Goal: Task Accomplishment & Management: Use online tool/utility

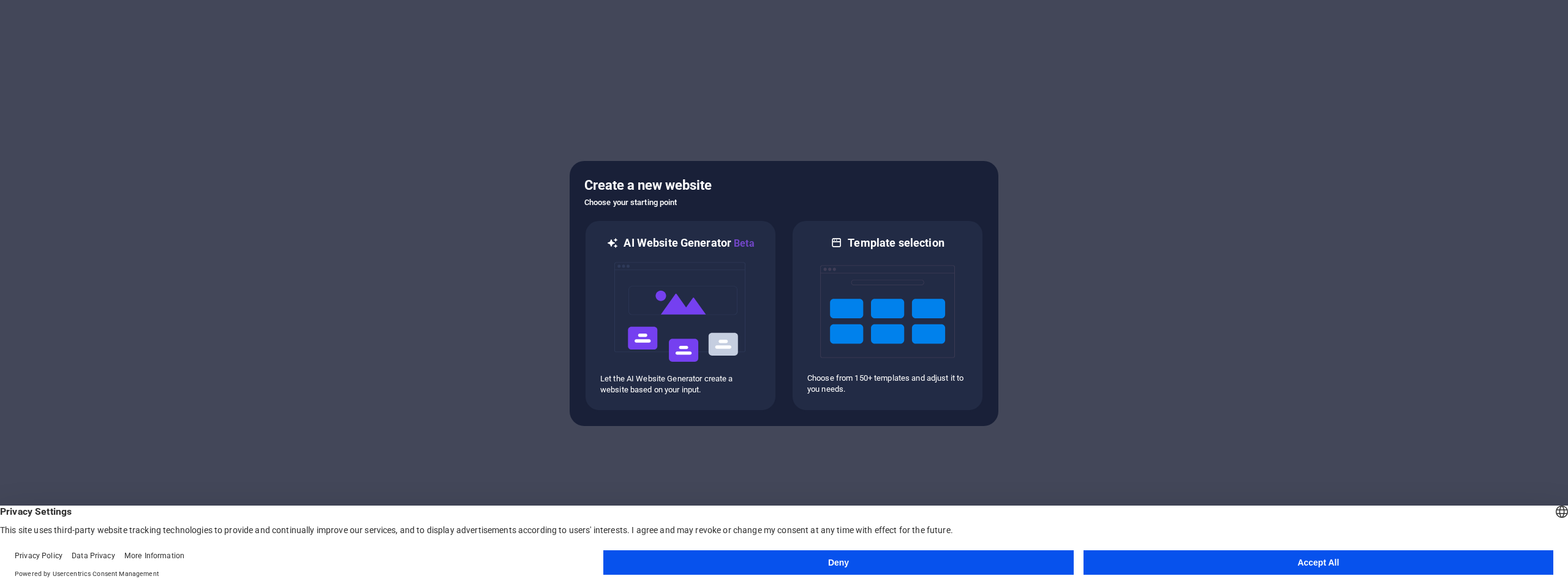
click at [1311, 567] on button "Accept All" at bounding box center [1318, 563] width 470 height 24
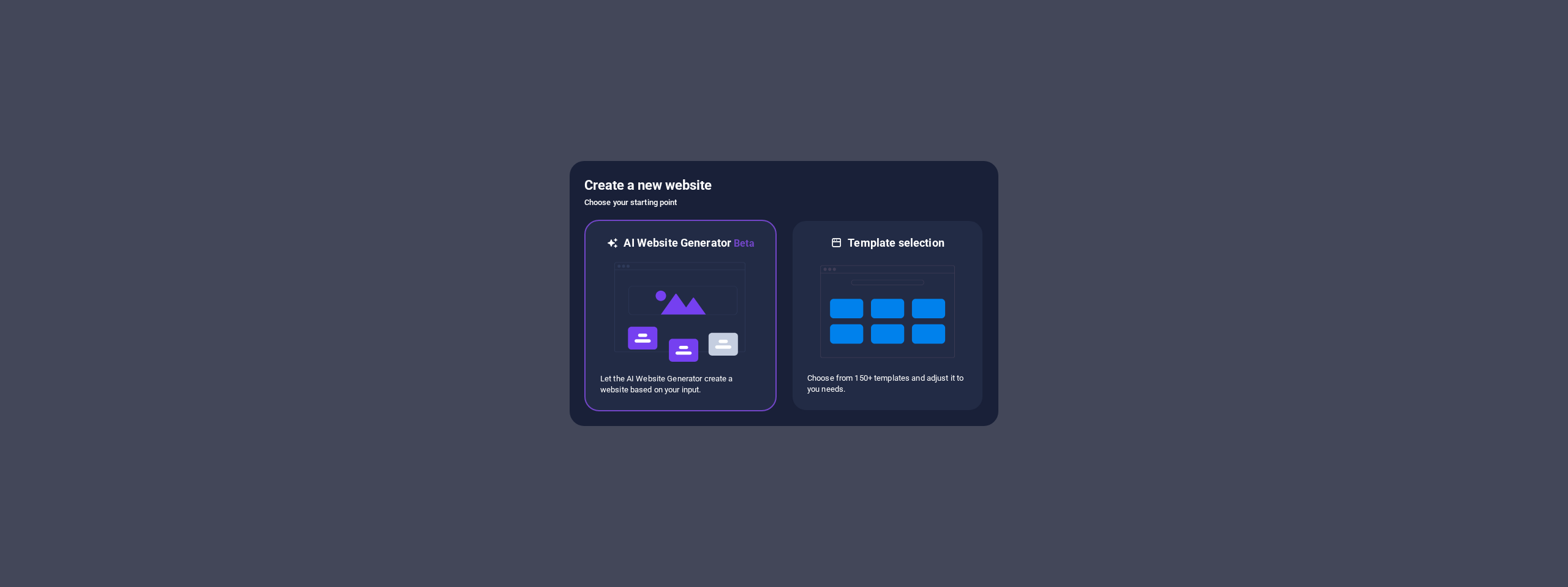
click at [672, 300] on img at bounding box center [680, 312] width 135 height 122
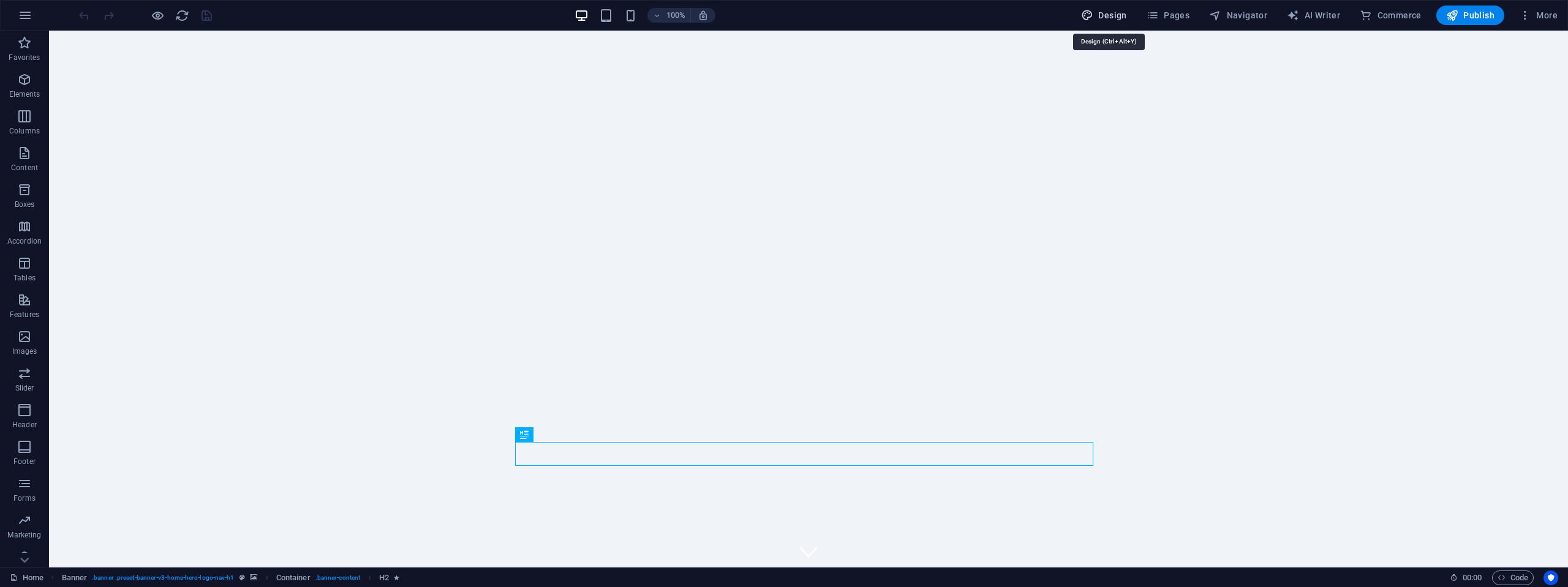
click at [1098, 11] on span "Design" at bounding box center [1104, 14] width 46 height 12
select select "px"
select select "200"
select select "px"
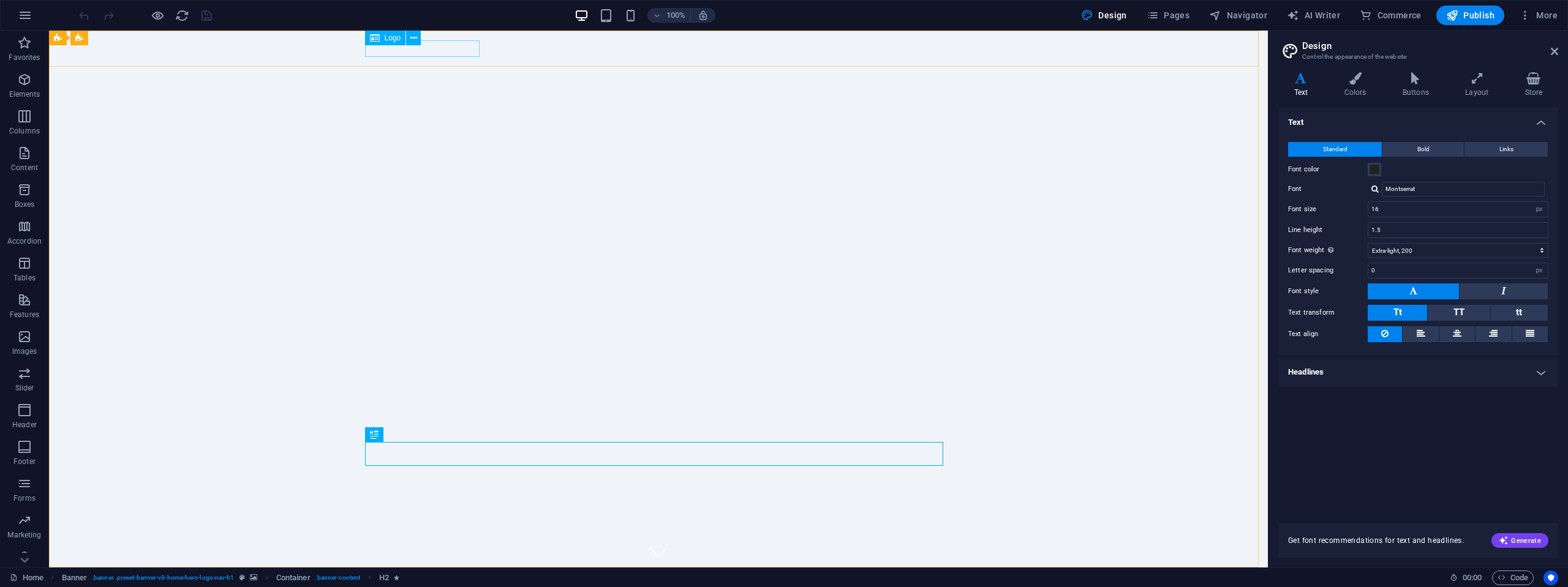
click at [392, 39] on span "Logo" at bounding box center [392, 38] width 17 height 7
click at [413, 35] on icon at bounding box center [413, 39] width 6 height 13
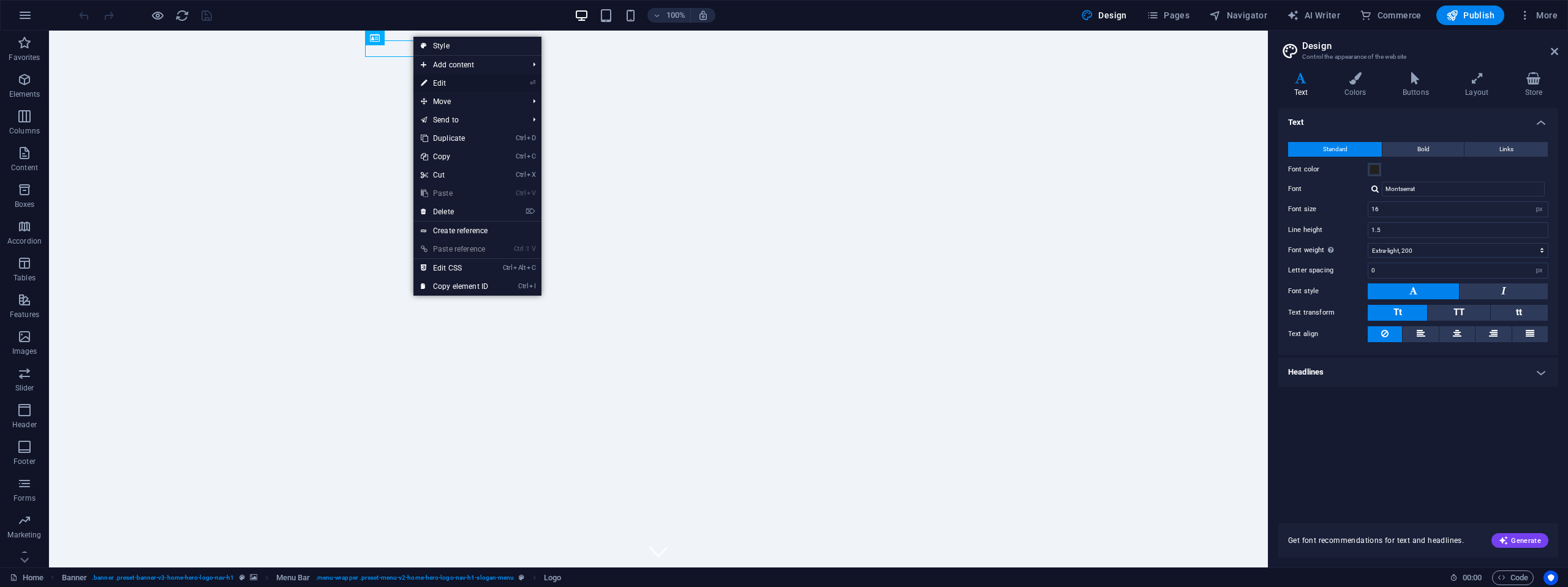
click at [442, 81] on link "⏎ Edit" at bounding box center [454, 83] width 82 height 19
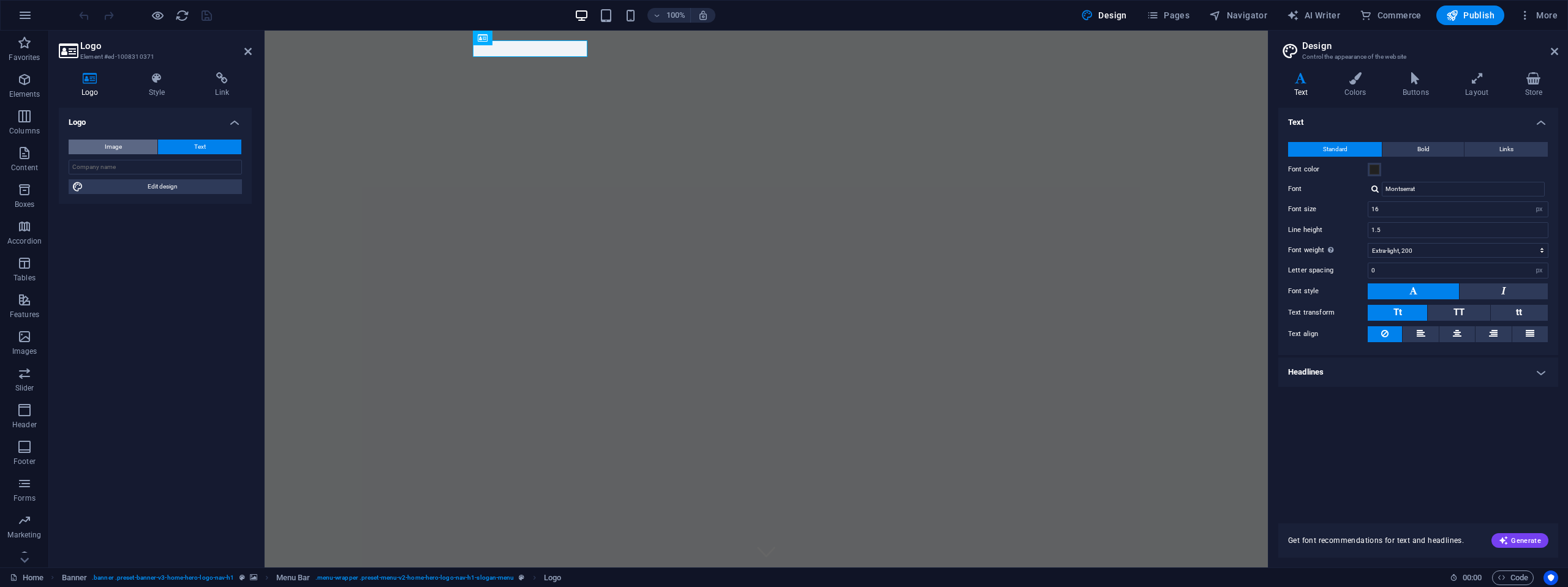
click at [127, 146] on button "Image" at bounding box center [113, 147] width 89 height 14
select select "DISABLED_OPTION_VALUE"
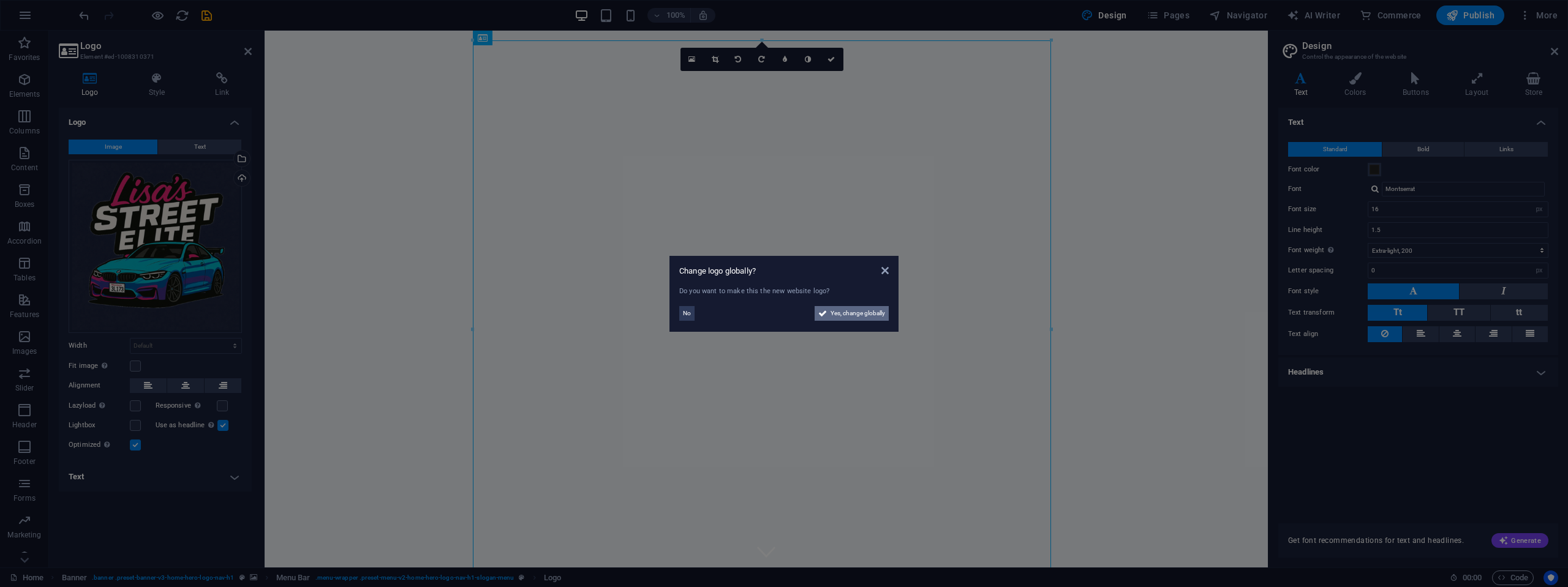
click at [861, 315] on span "Yes, change globally" at bounding box center [858, 313] width 55 height 14
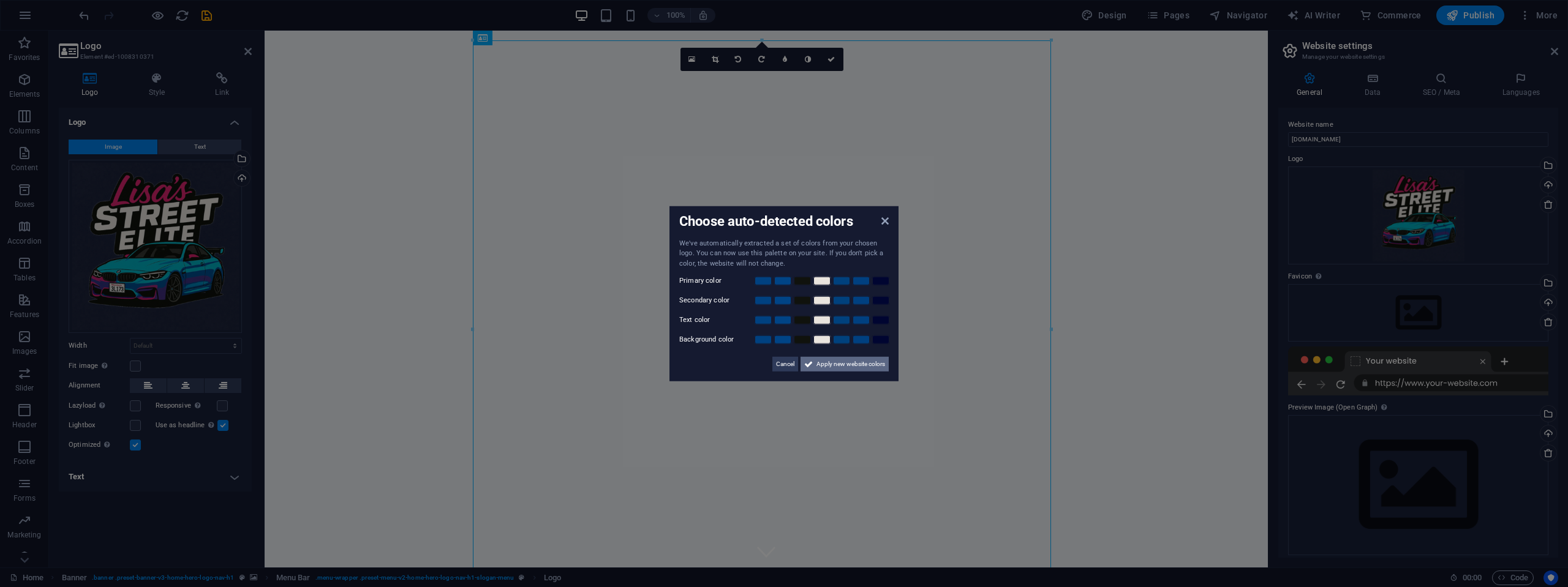
click at [844, 366] on span "Apply new website colors" at bounding box center [850, 364] width 68 height 14
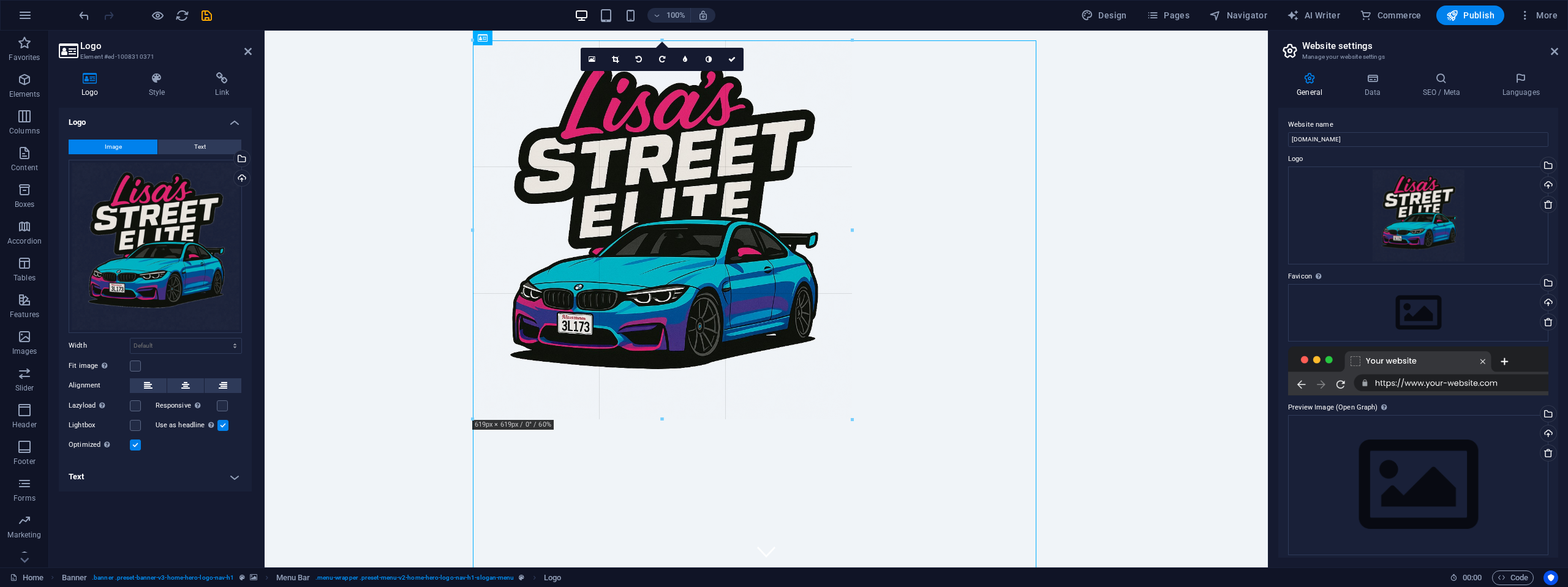
drag, startPoint x: 1048, startPoint y: 40, endPoint x: 477, endPoint y: 283, distance: 620.6
type input "619"
select select "px"
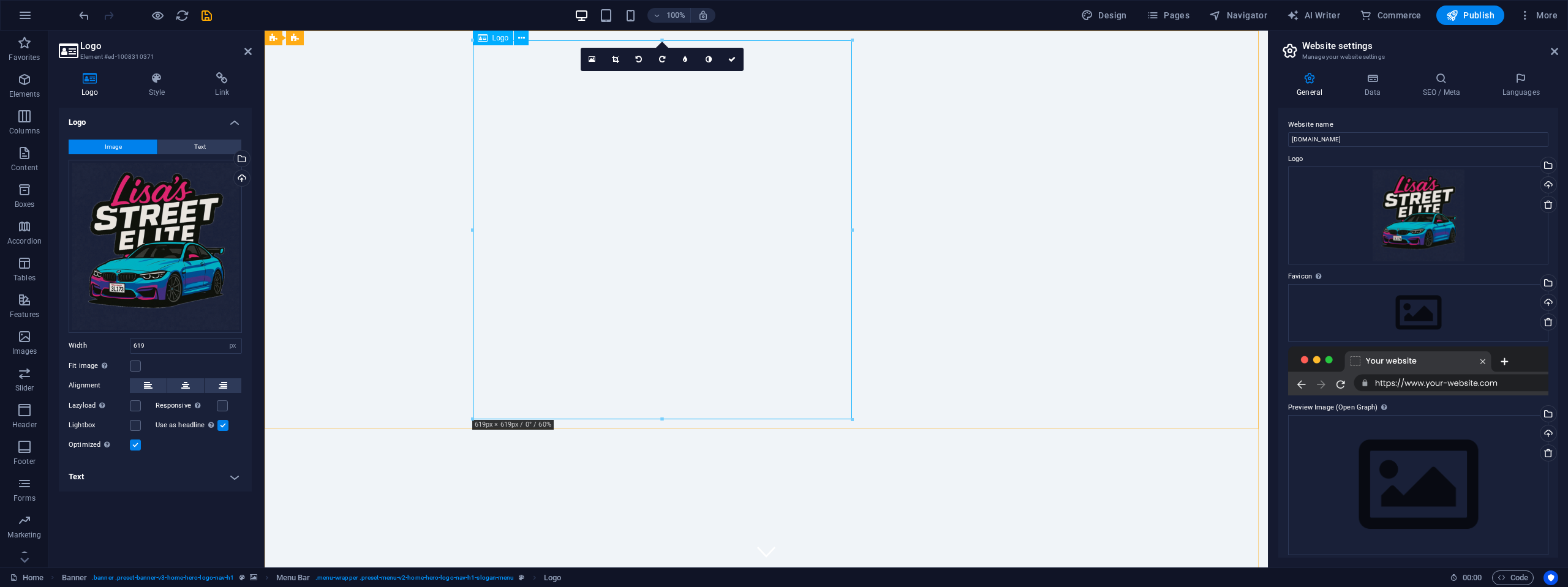
drag, startPoint x: 778, startPoint y: 342, endPoint x: 635, endPoint y: 214, distance: 191.9
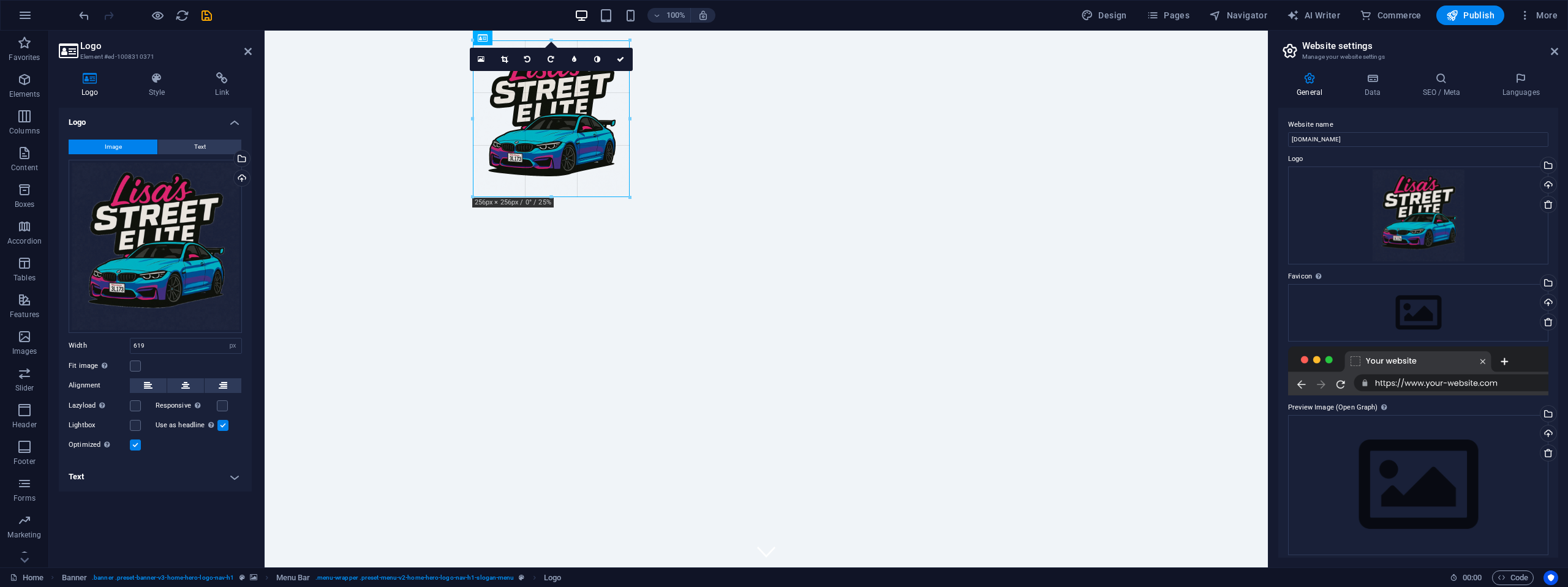
type input "256"
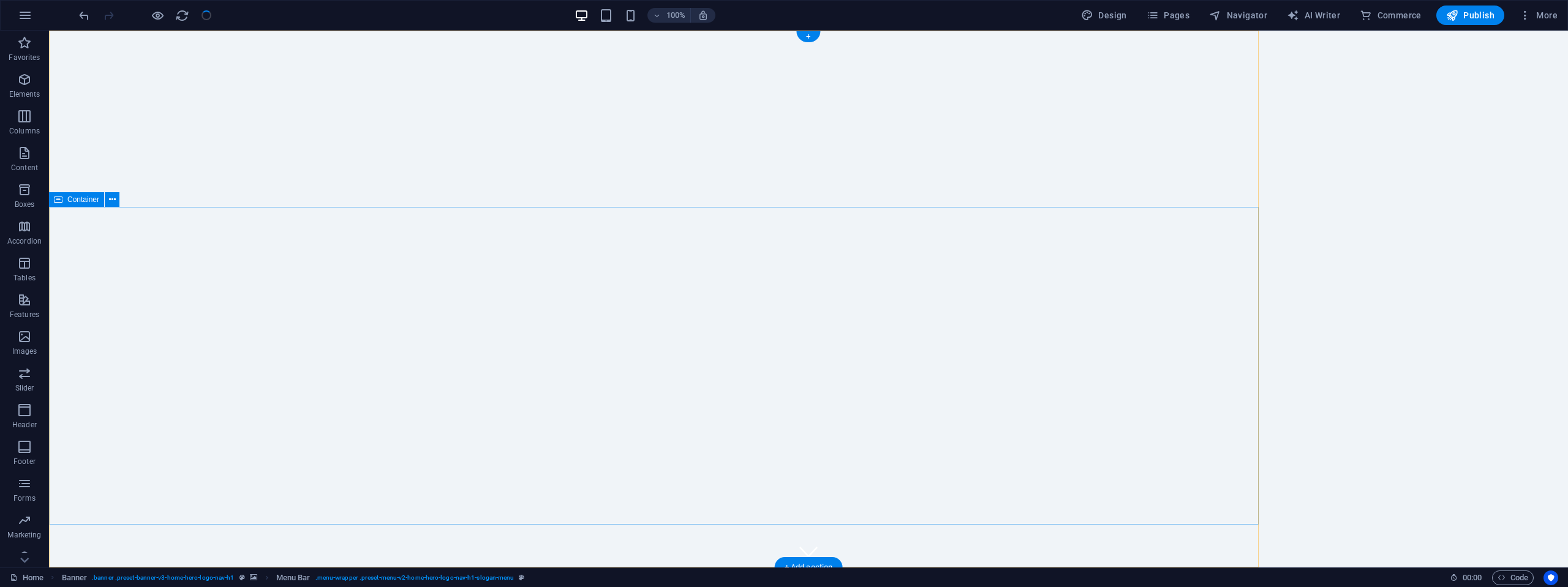
checkbox input "false"
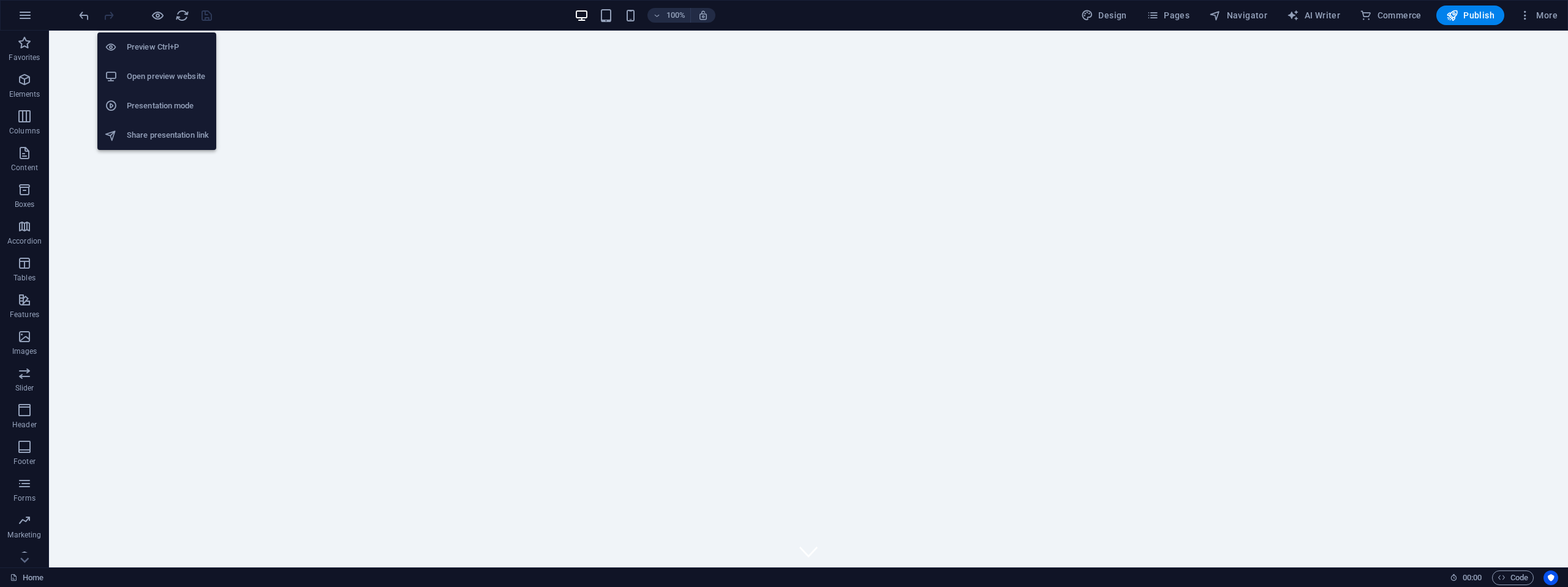
click at [152, 81] on h6 "Open preview website" at bounding box center [168, 76] width 82 height 14
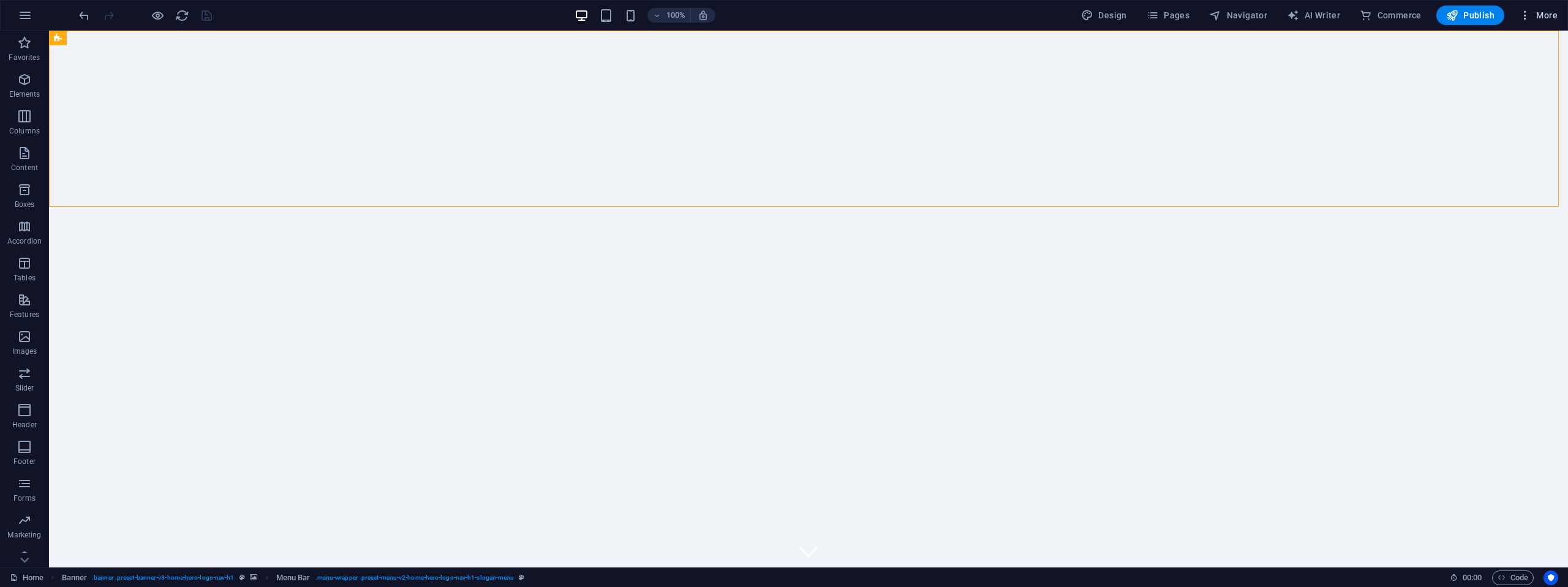
click at [1542, 11] on span "More" at bounding box center [1539, 14] width 39 height 12
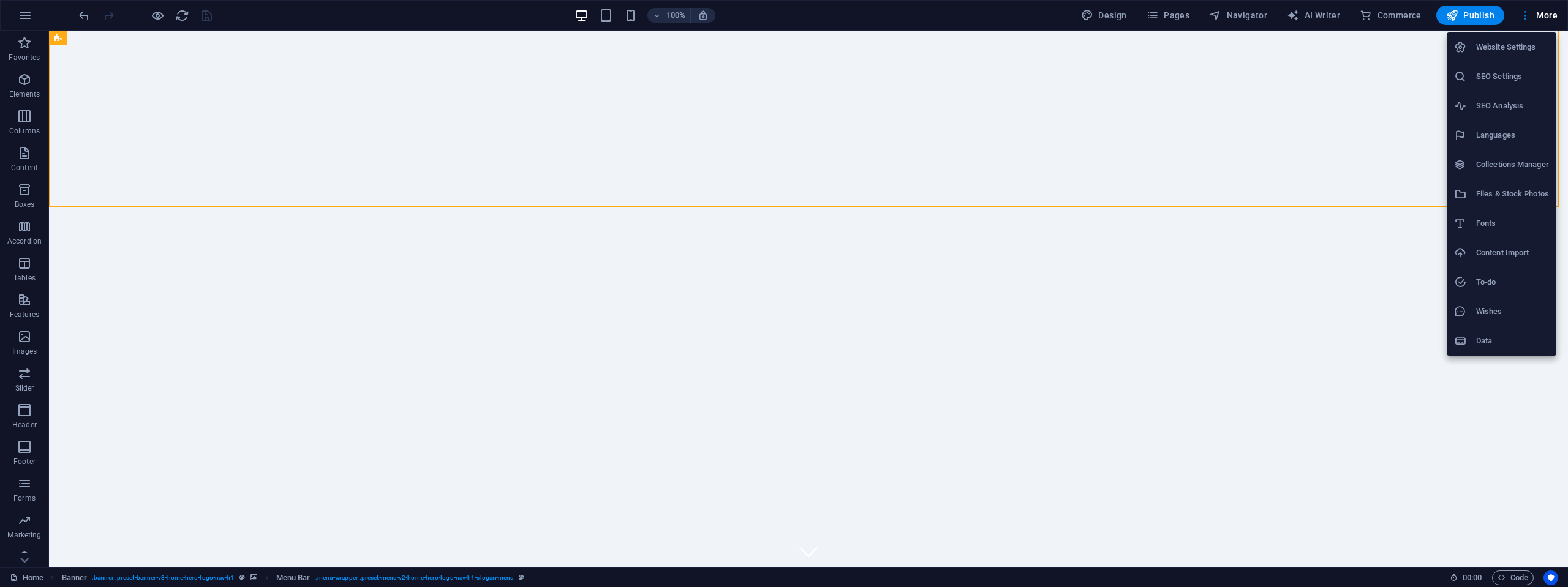
click at [1501, 45] on h6 "Website Settings" at bounding box center [1512, 47] width 73 height 14
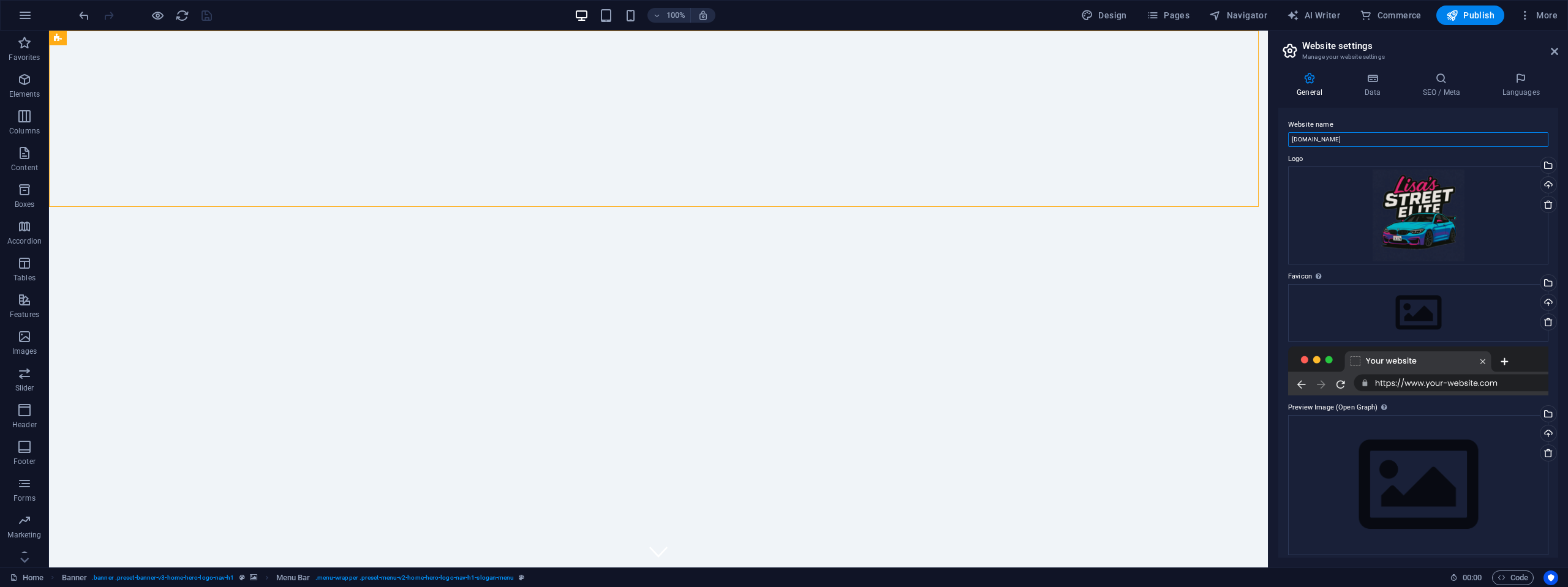
click at [1343, 143] on input "[DOMAIN_NAME]" at bounding box center [1418, 139] width 260 height 14
type input "[PERSON_NAME]'s Street Elite"
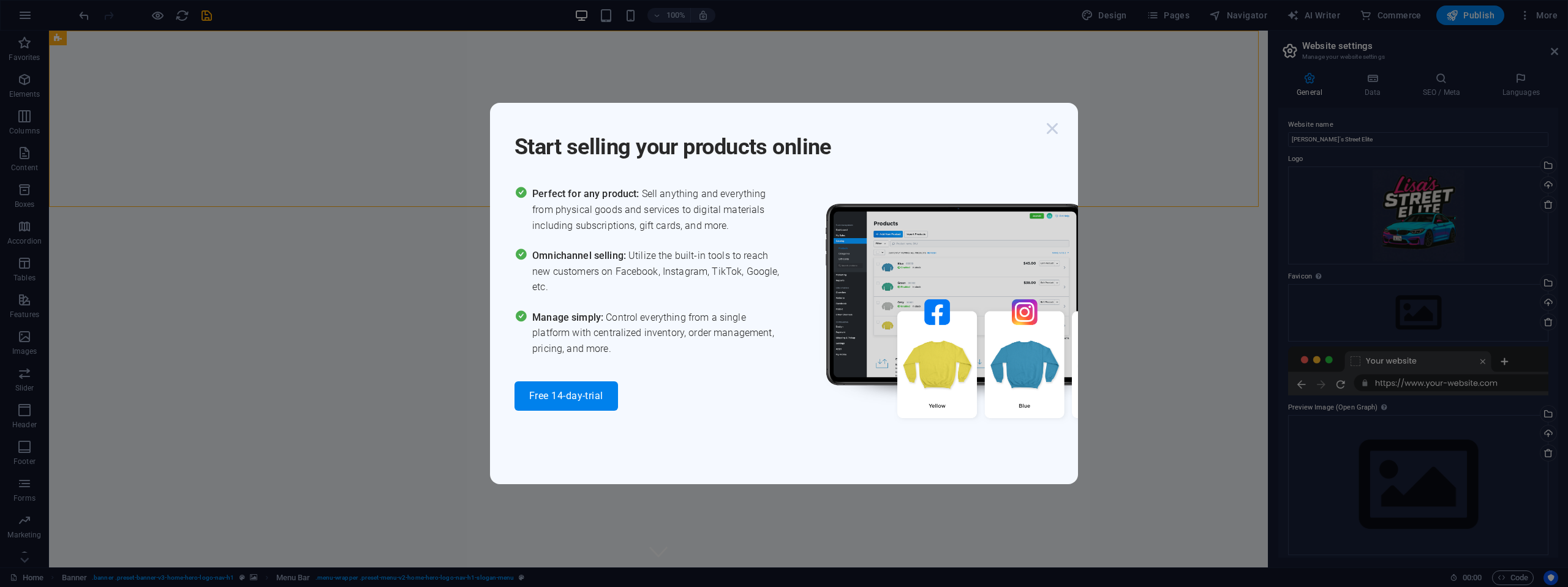
click at [1048, 126] on icon "button" at bounding box center [1052, 128] width 22 height 22
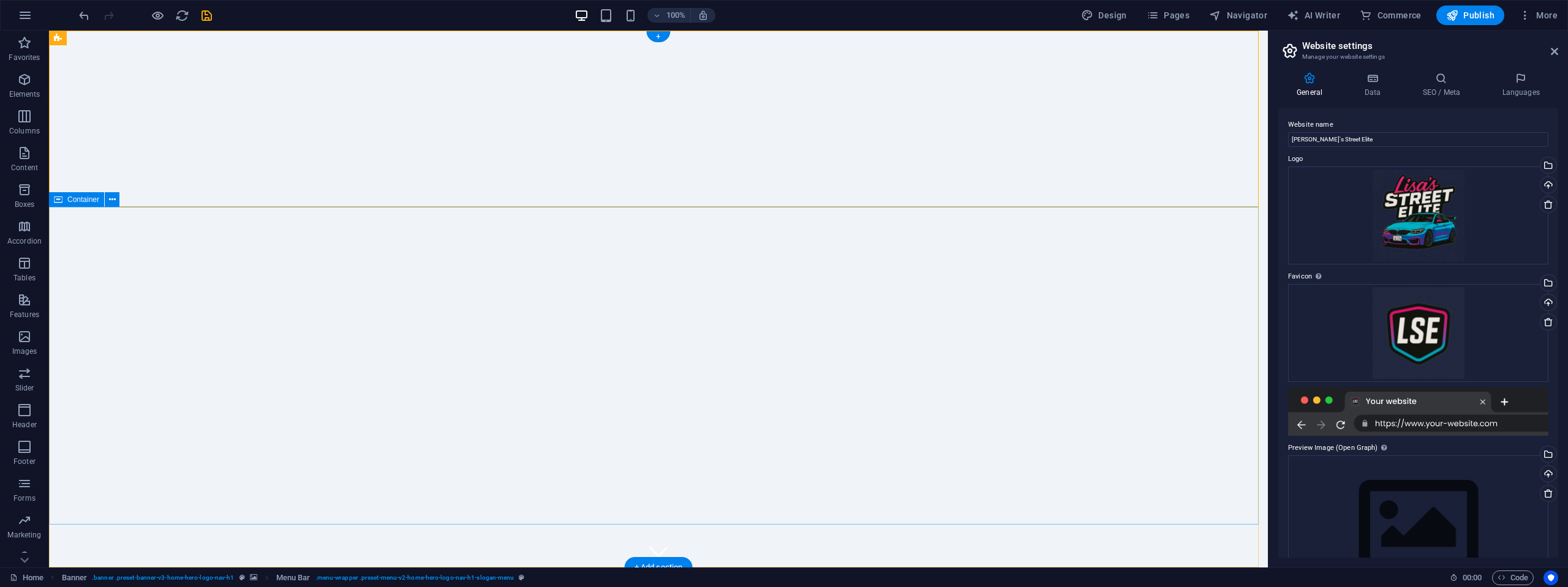
click at [1366, 82] on icon at bounding box center [1372, 78] width 53 height 12
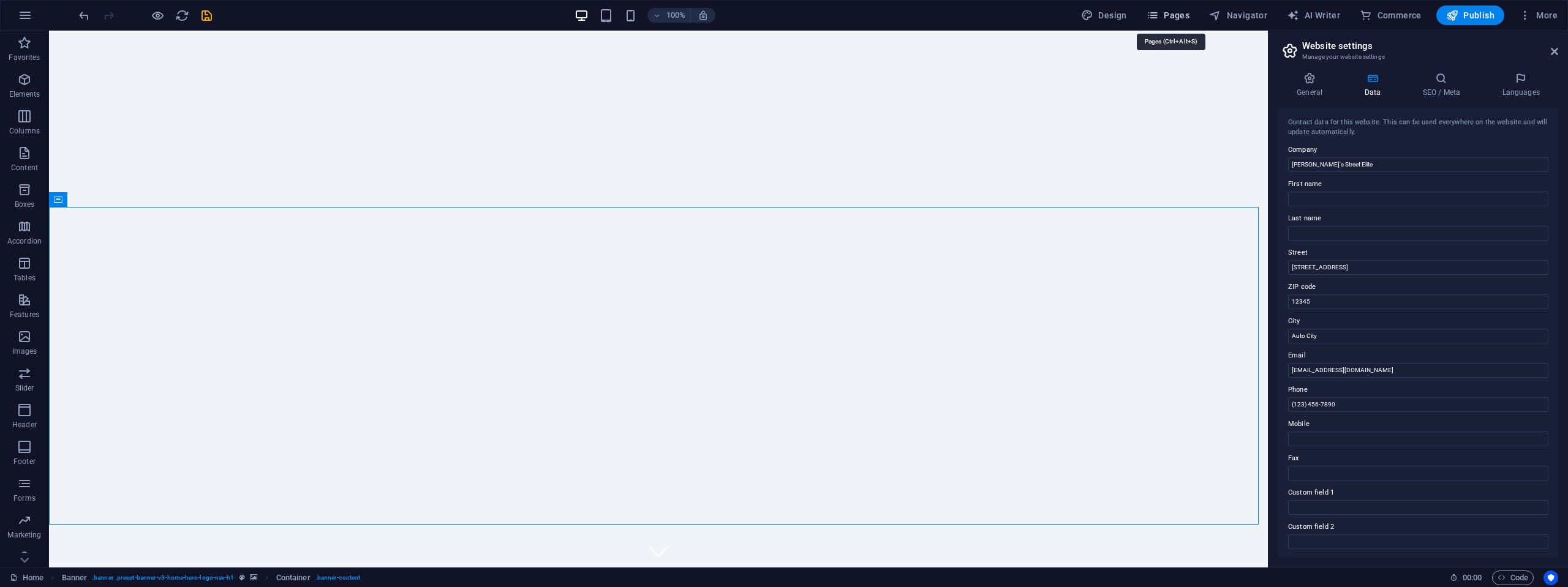
click at [1182, 12] on span "Pages" at bounding box center [1168, 14] width 43 height 12
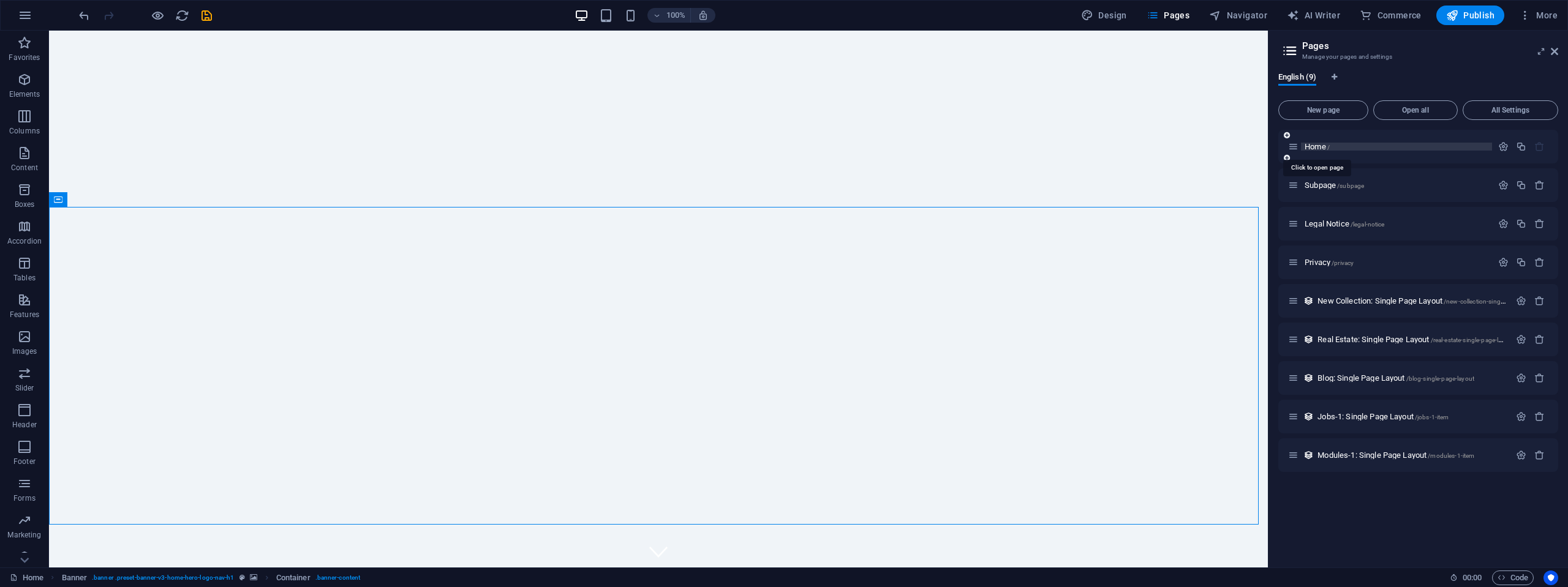
click at [1325, 144] on span "Home /" at bounding box center [1317, 146] width 25 height 9
click at [1504, 147] on icon "button" at bounding box center [1504, 147] width 10 height 10
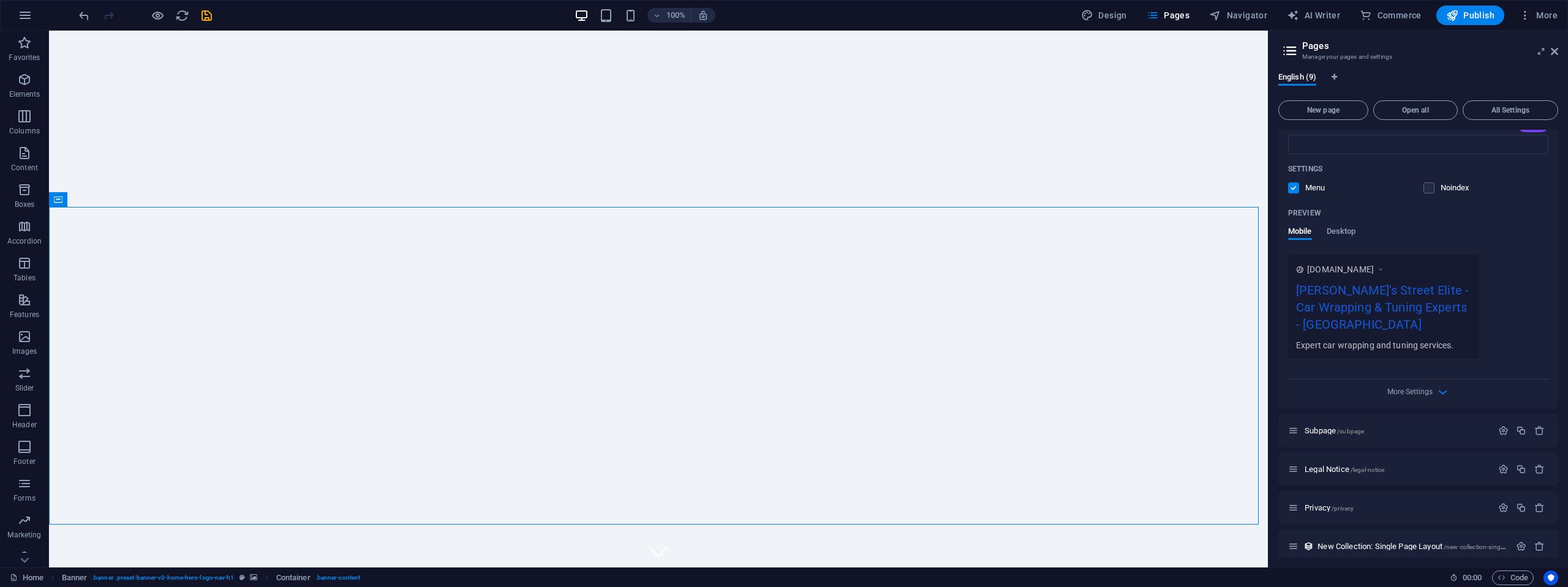
scroll to position [306, 0]
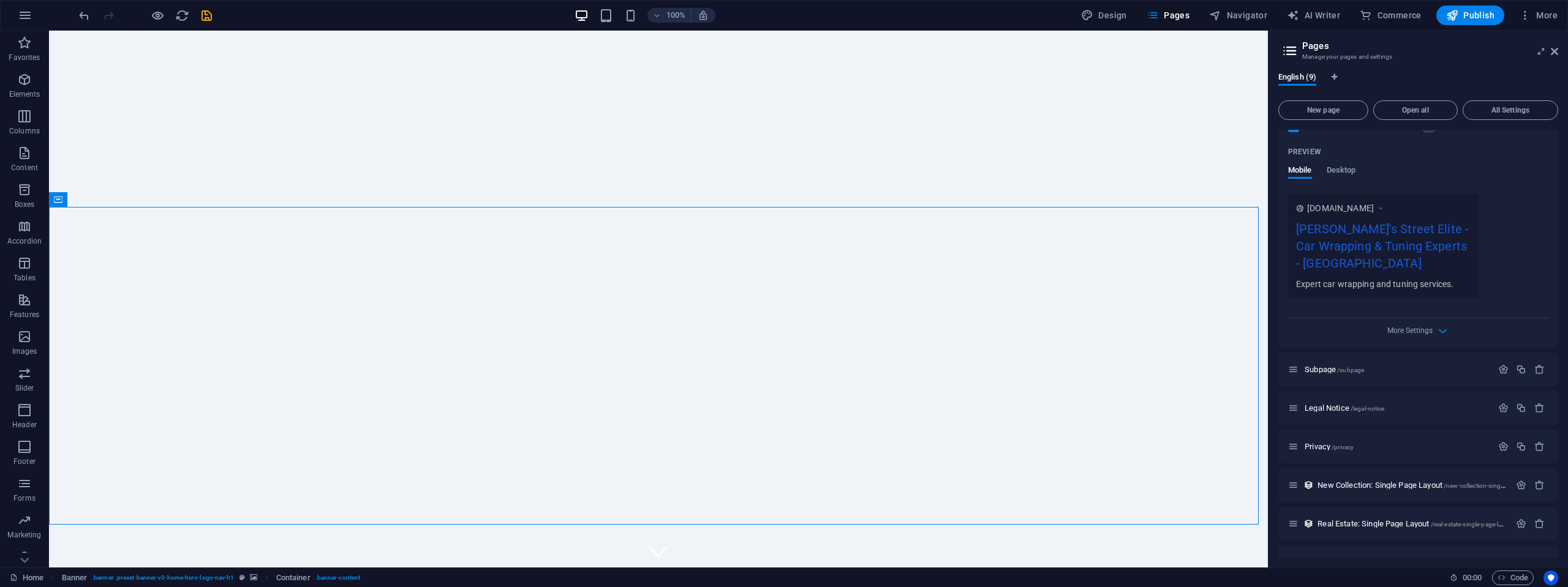
click at [1421, 251] on div "[PERSON_NAME]'s Street Elite - Car Wrapping & Tuning Experts - [GEOGRAPHIC_DATA]" at bounding box center [1383, 249] width 175 height 58
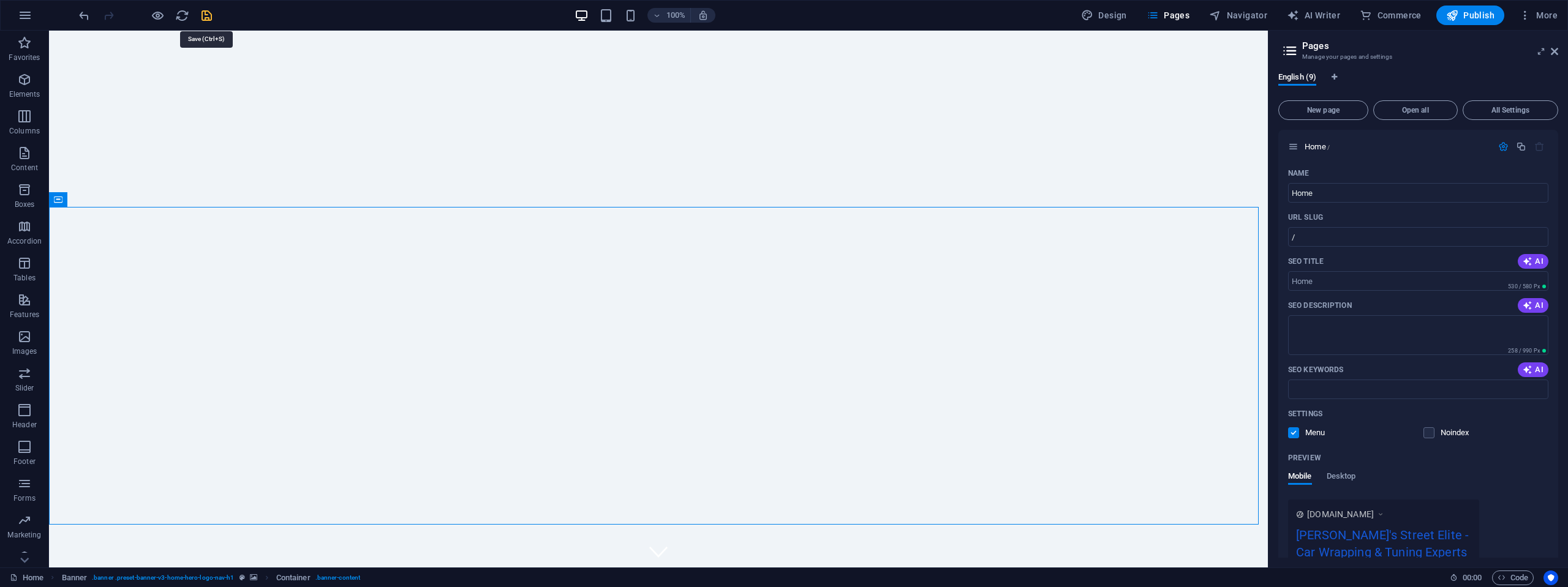
click at [207, 15] on icon "save" at bounding box center [206, 15] width 14 height 14
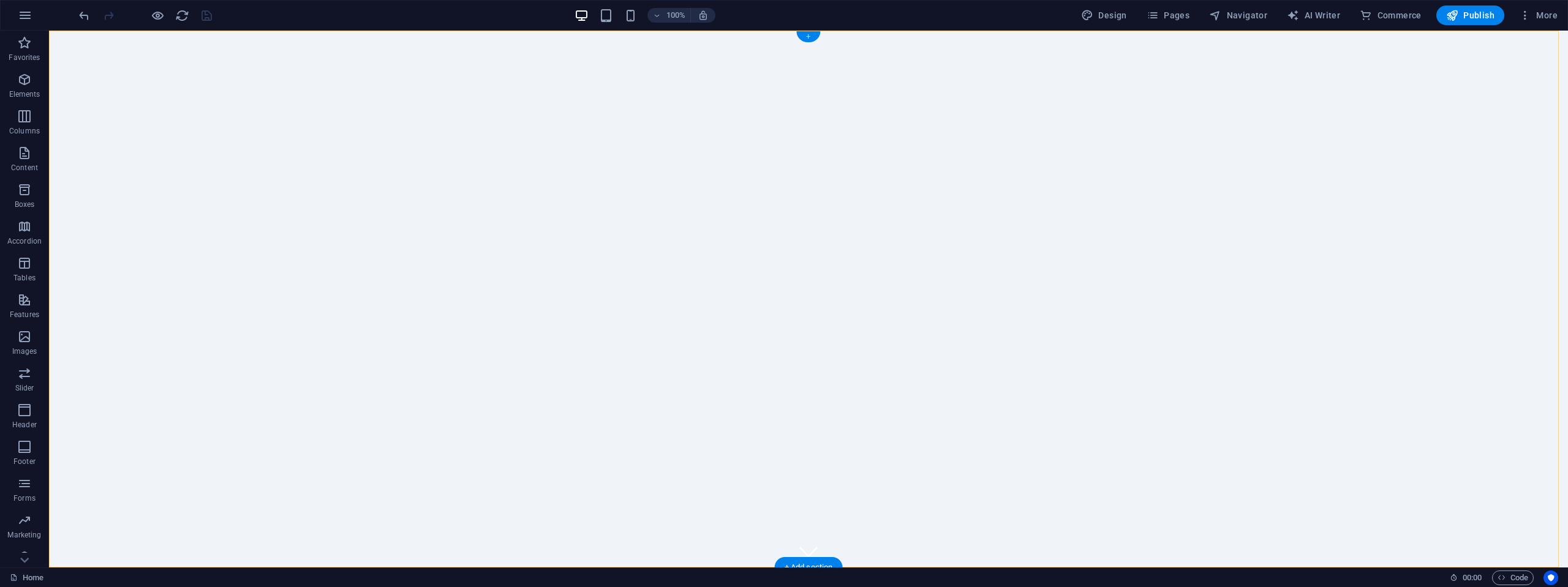
click at [808, 35] on div "+" at bounding box center [808, 37] width 24 height 11
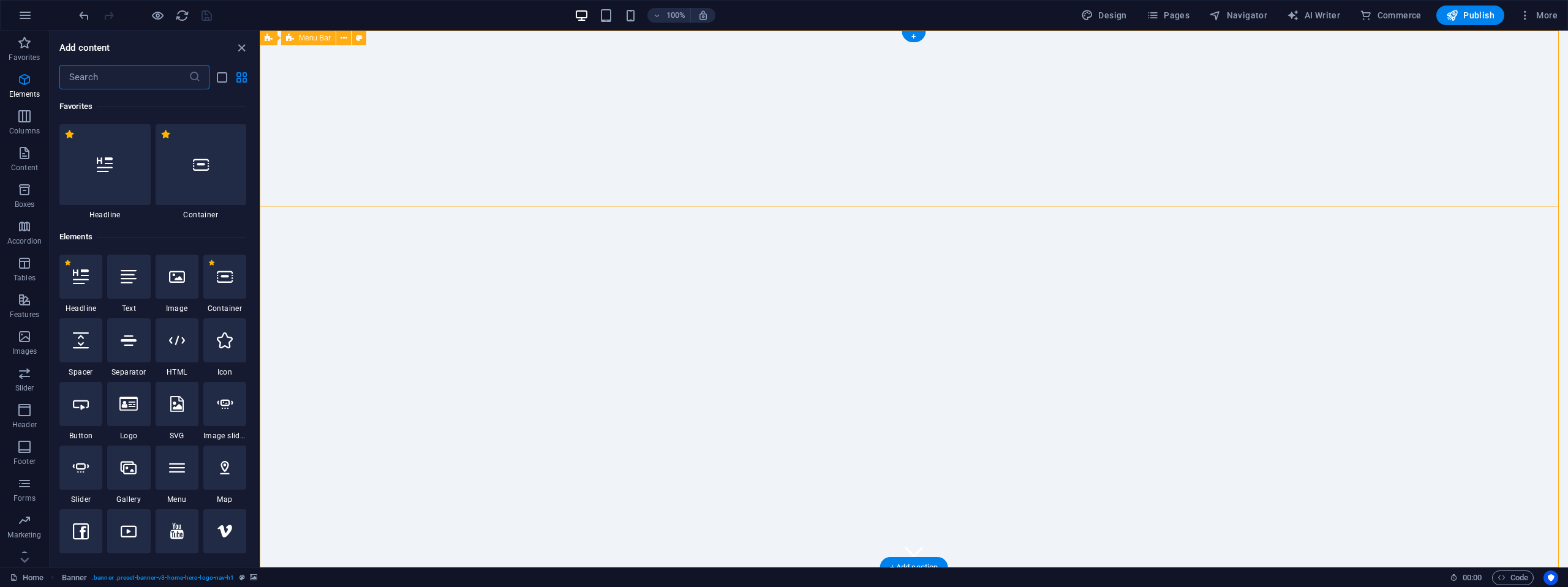
scroll to position [2142, 0]
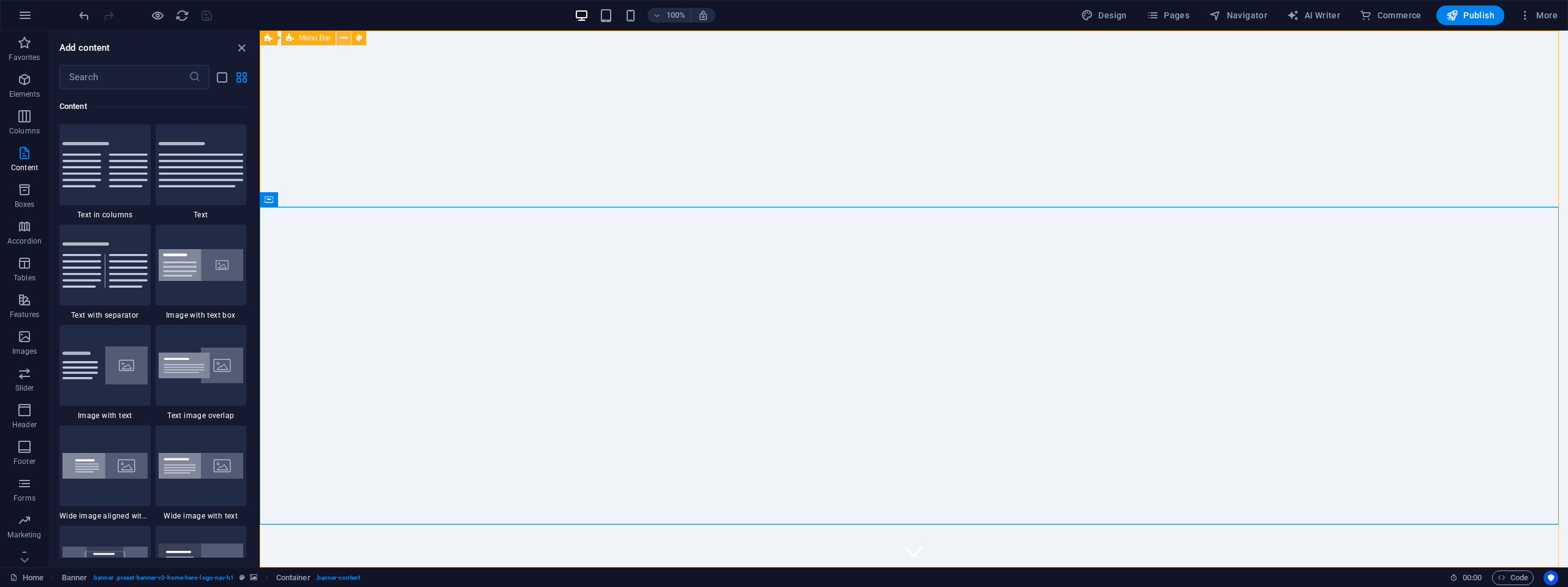
click at [345, 36] on icon at bounding box center [344, 39] width 6 height 13
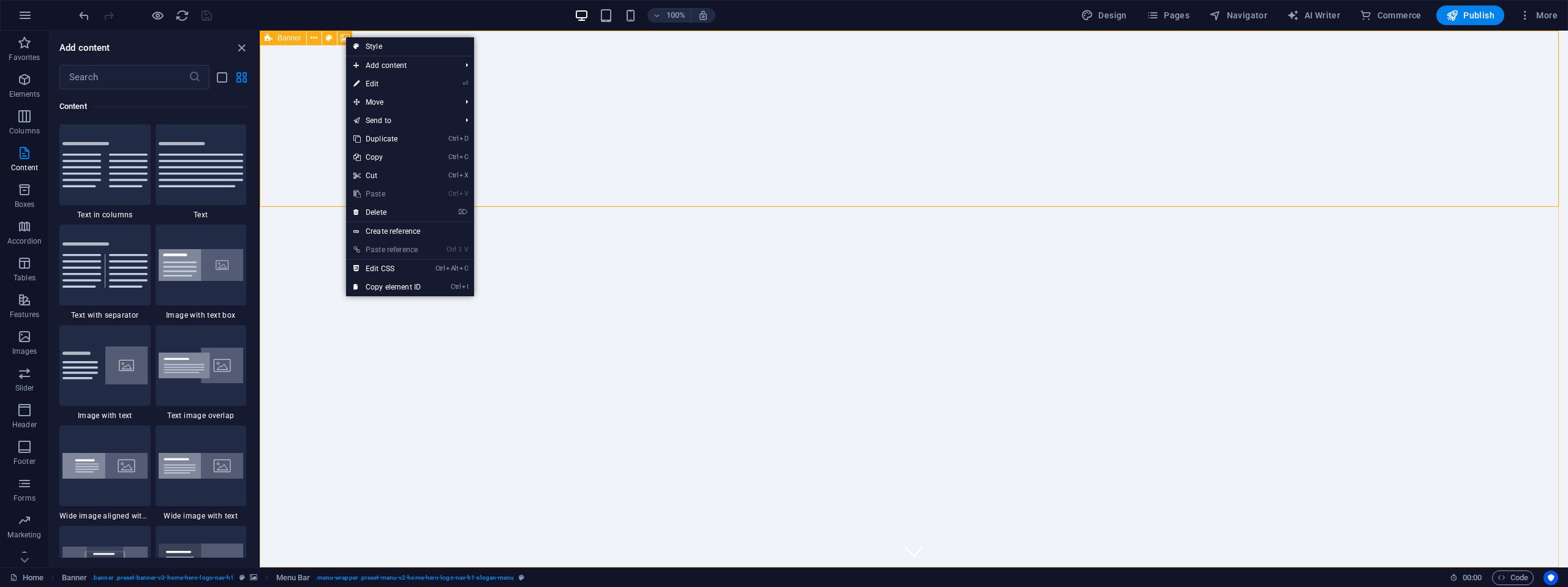
click at [288, 36] on span "Banner" at bounding box center [289, 38] width 24 height 7
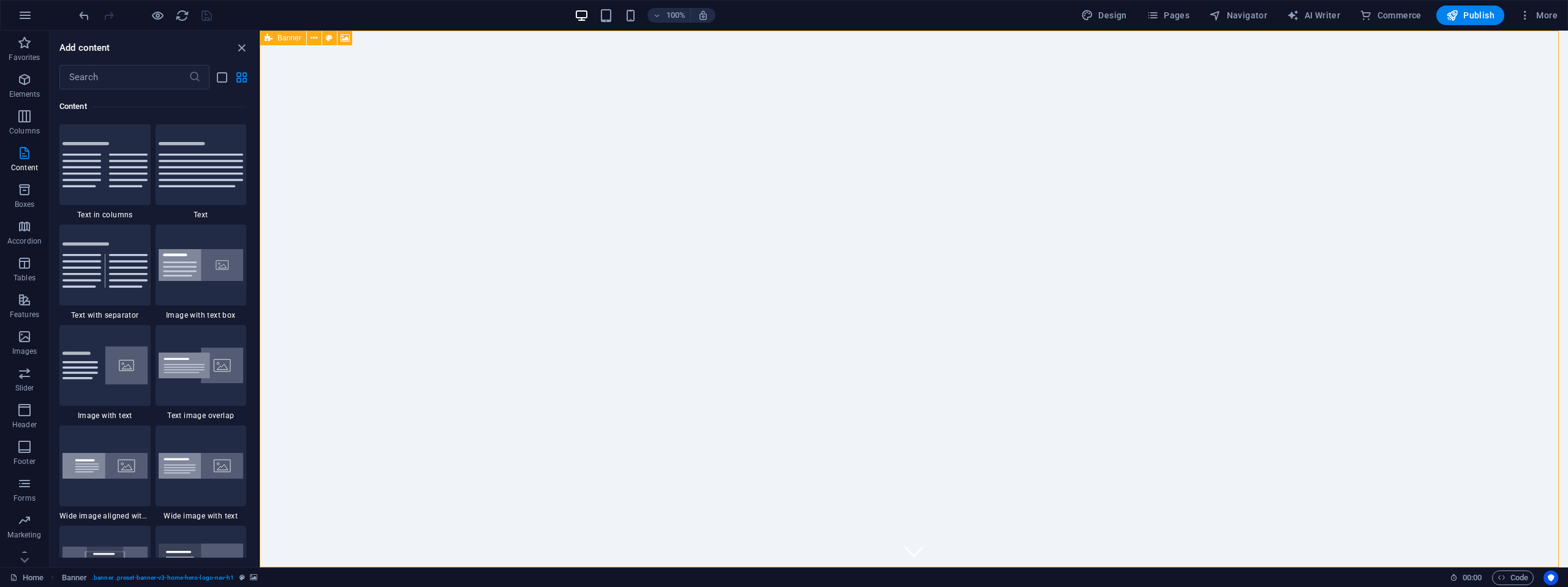
click at [288, 37] on span "Banner" at bounding box center [289, 38] width 24 height 7
click at [346, 35] on icon at bounding box center [345, 39] width 9 height 13
select select "ms"
select select "s"
select select "progressive"
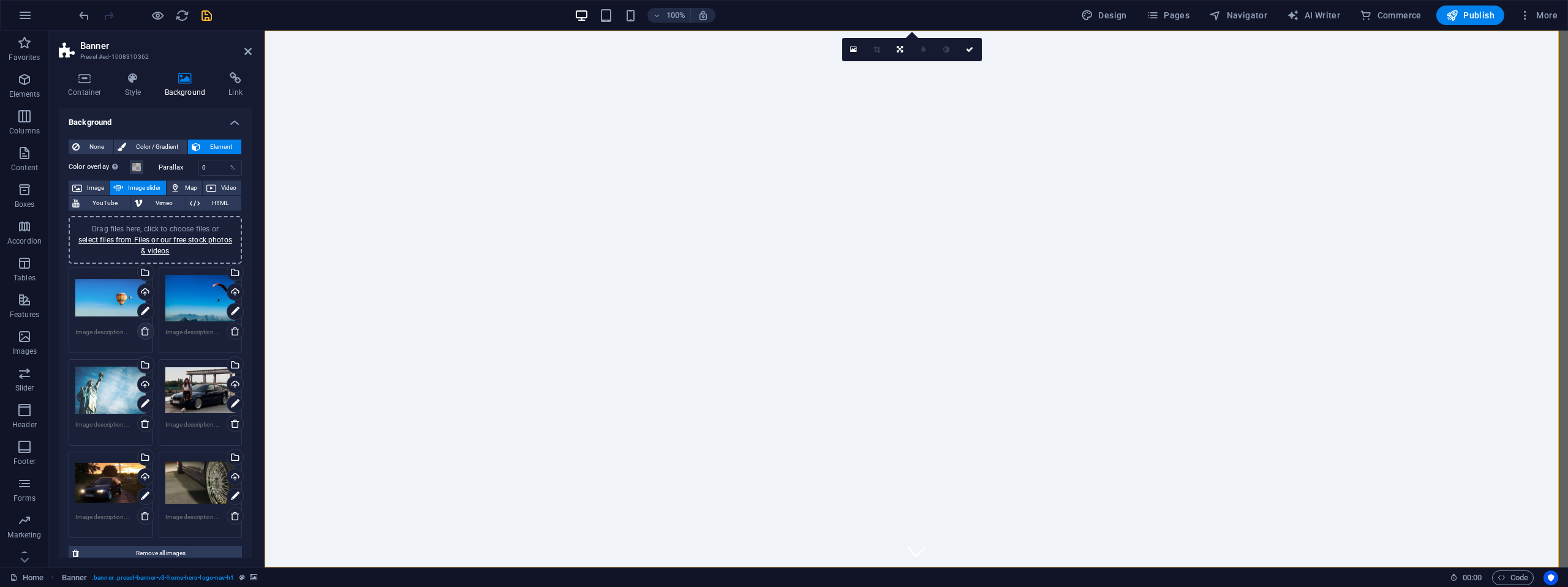
click at [144, 333] on icon at bounding box center [145, 331] width 10 height 10
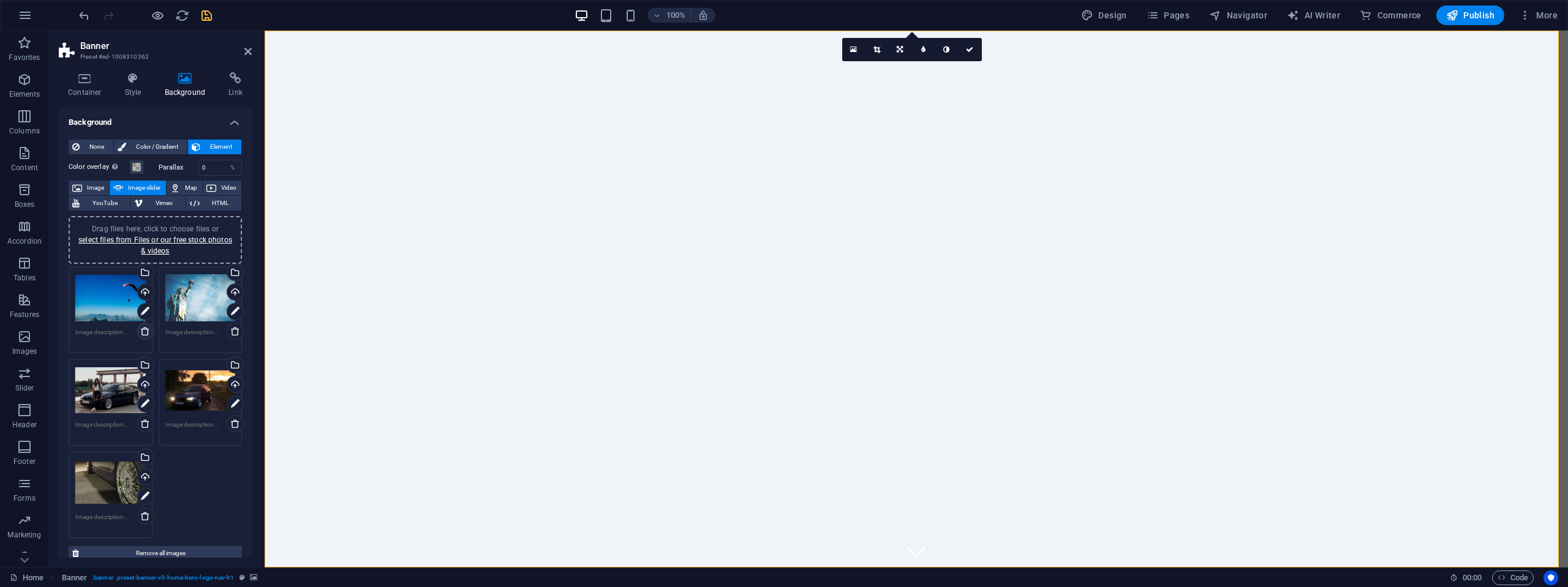
click at [144, 333] on icon at bounding box center [145, 331] width 10 height 10
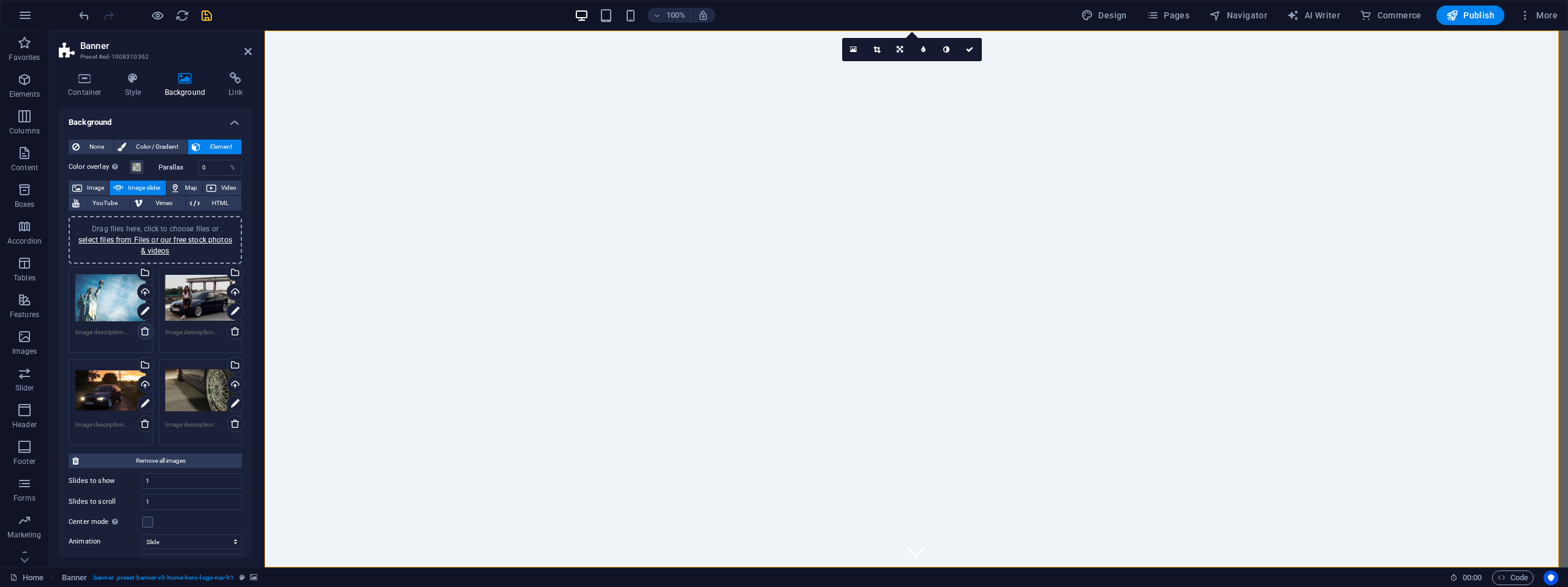
click at [144, 333] on icon at bounding box center [145, 331] width 10 height 10
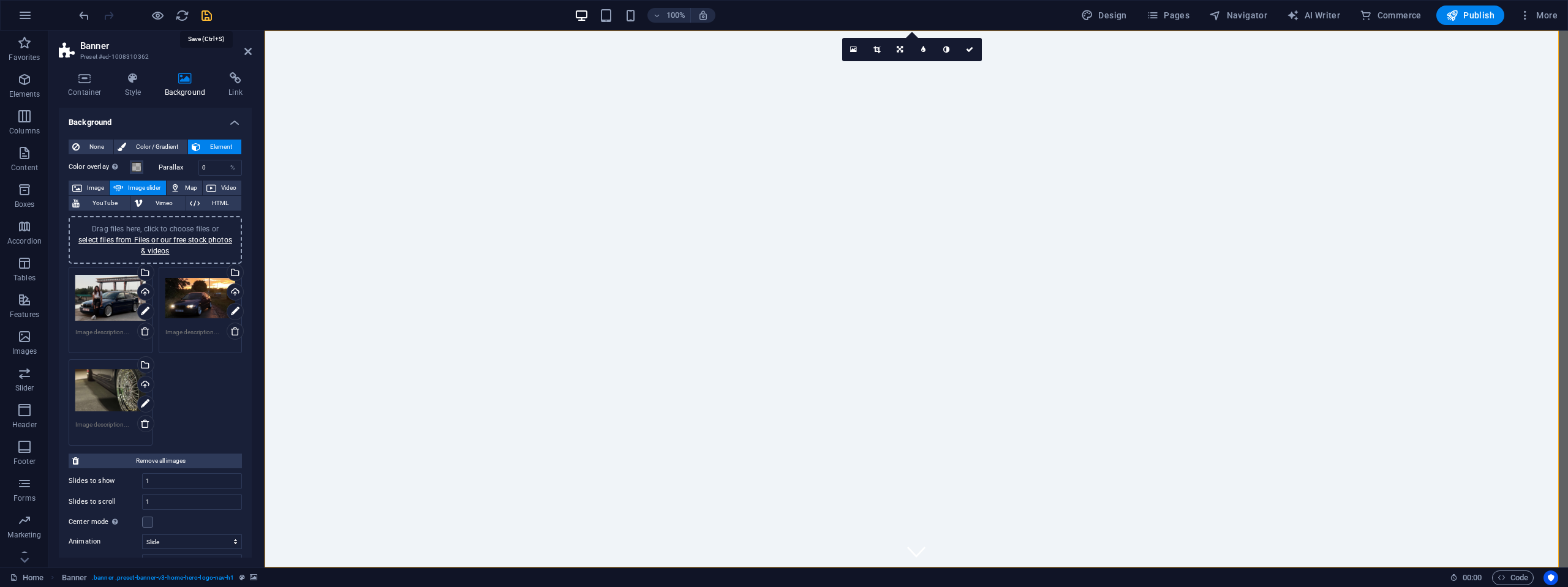
click at [208, 16] on icon "save" at bounding box center [206, 15] width 14 height 14
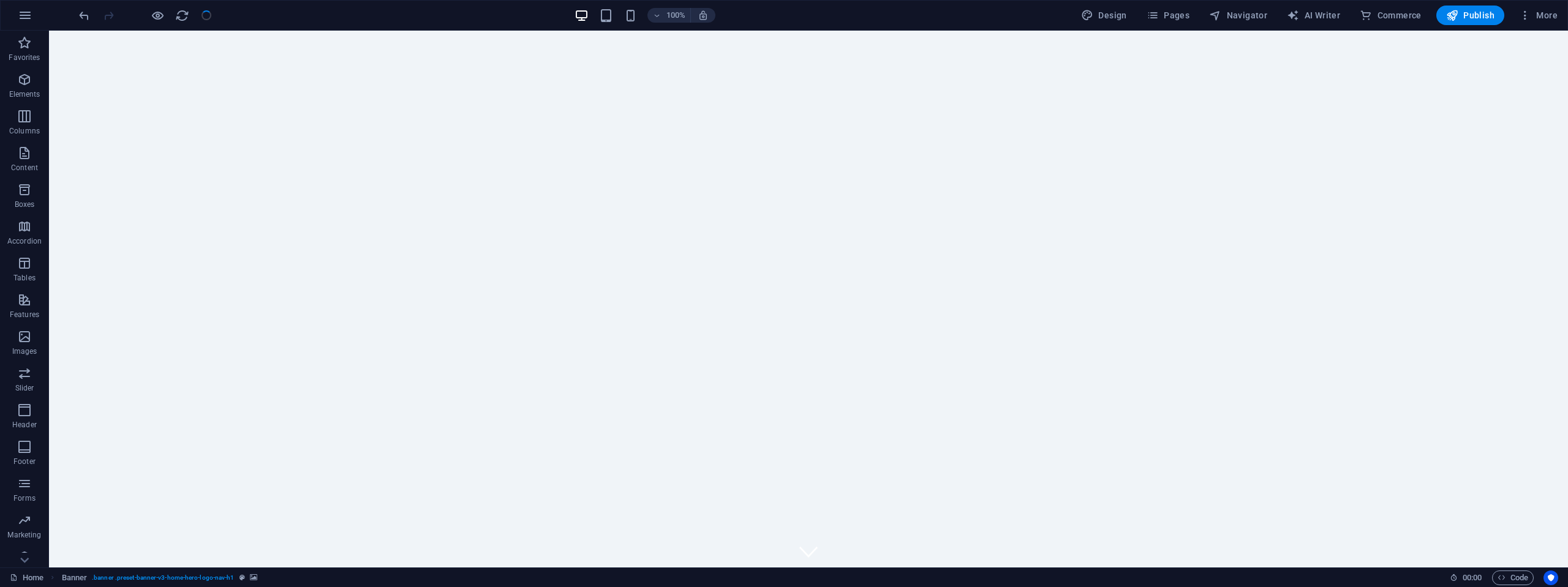
checkbox input "false"
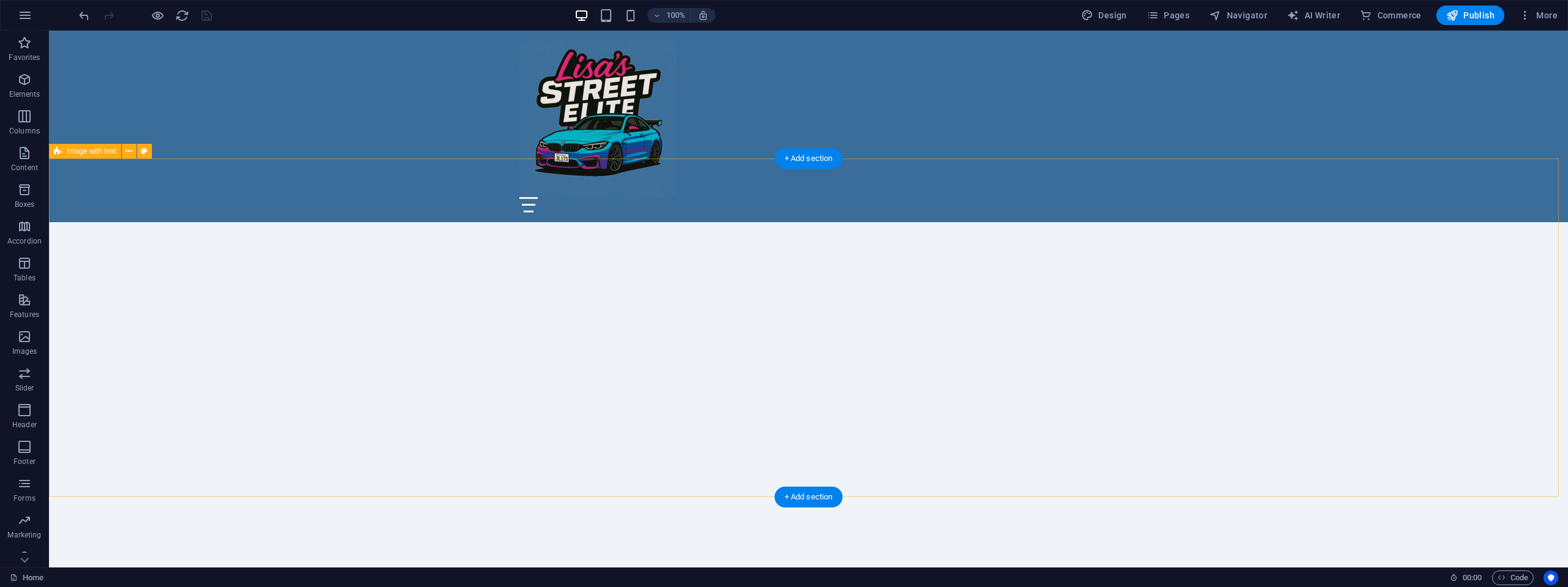
scroll to position [367, 0]
click at [1458, 15] on icon "button" at bounding box center [1452, 14] width 12 height 12
